Goal: Obtain resource: Download file/media

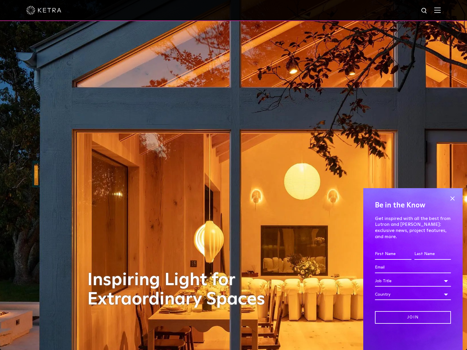
click at [441, 10] on img at bounding box center [438, 10] width 6 height 6
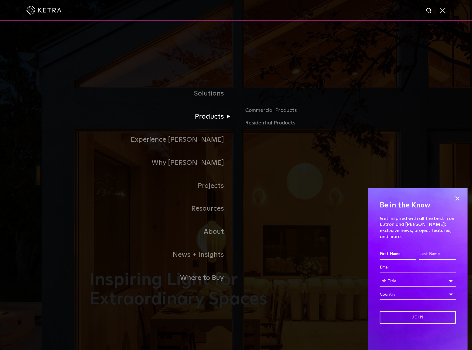
click at [223, 118] on link "Products" at bounding box center [163, 116] width 146 height 23
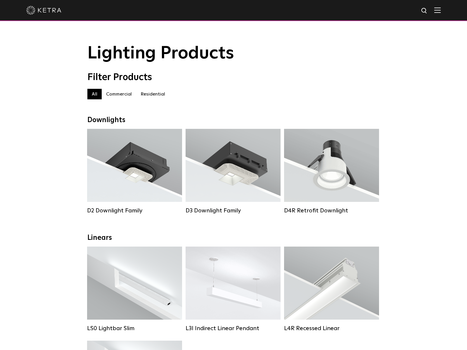
scroll to position [78, 0]
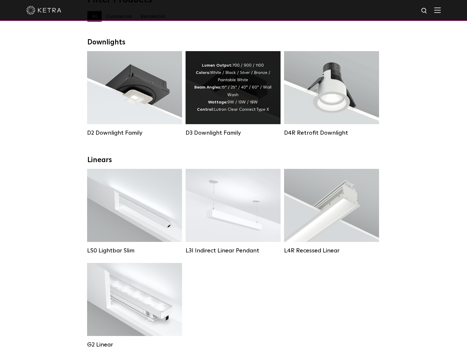
click at [233, 100] on div "Lumen Output: 700 / 900 / 1100 Colors: White / Black / Silver / Bronze / Painta…" at bounding box center [233, 87] width 78 height 51
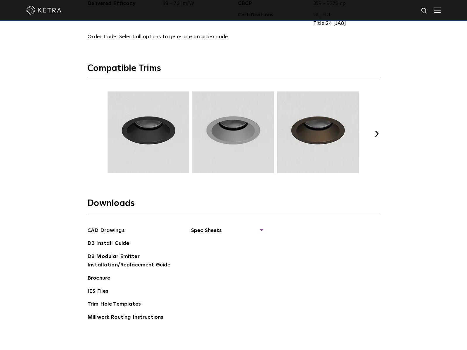
scroll to position [936, 0]
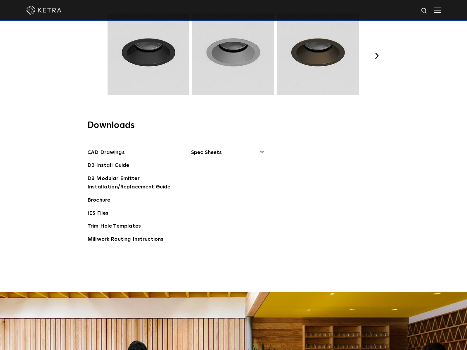
click at [261, 151] on span "Spec Sheets" at bounding box center [227, 155] width 72 height 13
click at [216, 165] on link "D3 Adjustable Round" at bounding box center [221, 166] width 44 height 6
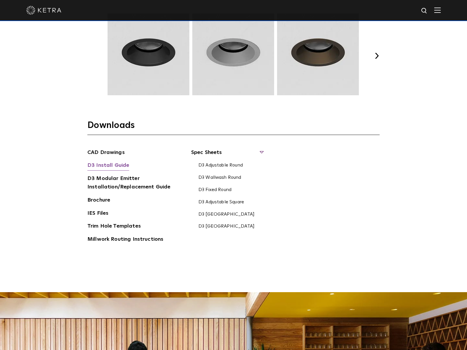
click at [109, 164] on link "D3 Install Guide" at bounding box center [108, 165] width 42 height 9
